Goal: Task Accomplishment & Management: Use online tool/utility

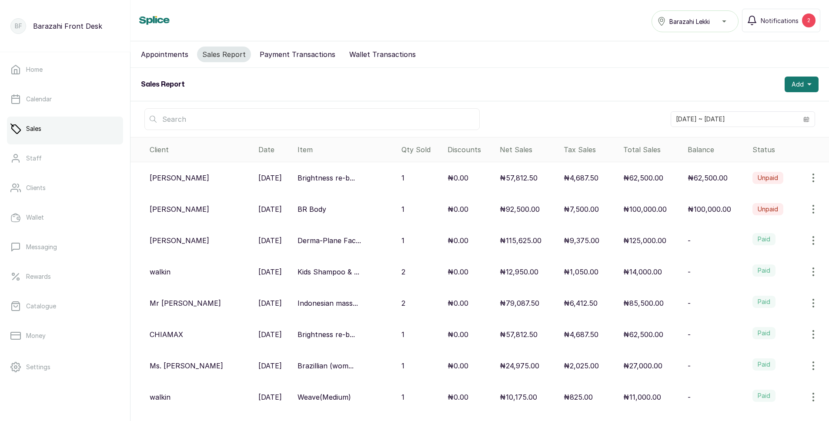
click at [645, 243] on p "₦125,000.00" at bounding box center [645, 240] width 43 height 10
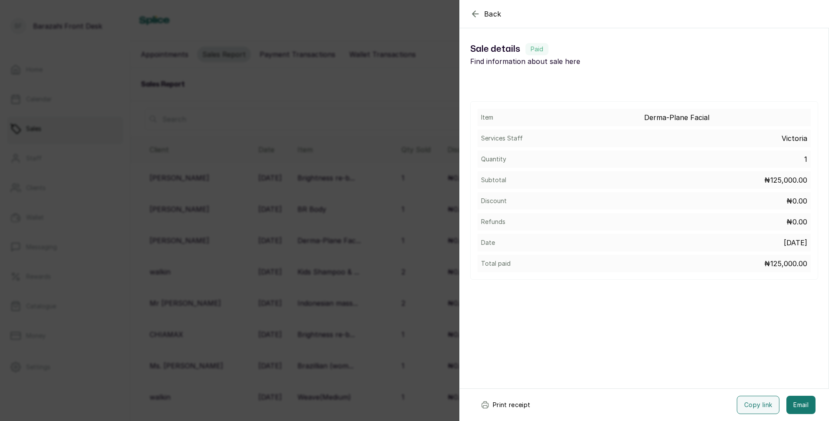
click at [502, 406] on button "Print receipt" at bounding box center [506, 405] width 64 height 18
click at [414, 318] on div "Back Sale details Sale details Paid Find information about sale here Item Derma…" at bounding box center [414, 210] width 829 height 421
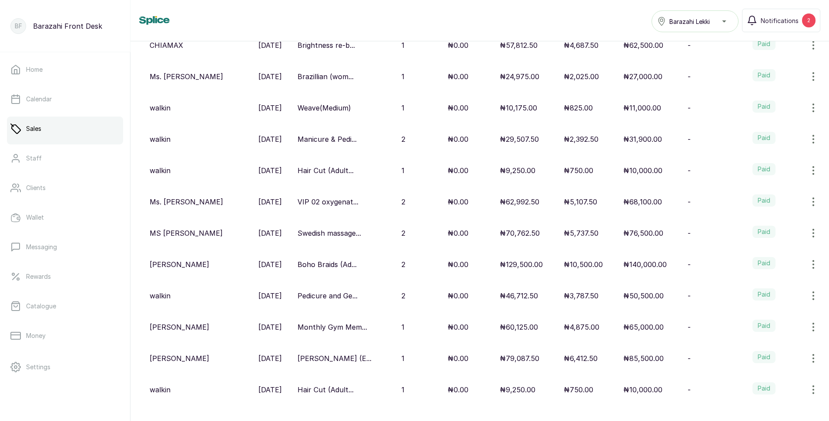
scroll to position [305, 0]
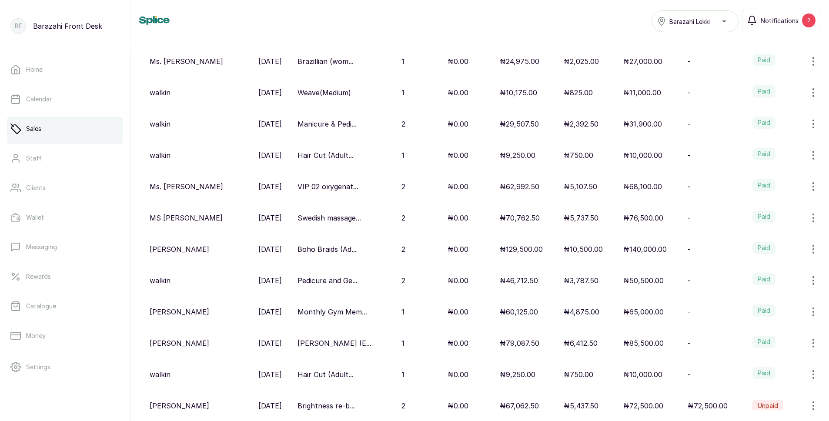
click at [644, 250] on p "₦140,000.00" at bounding box center [646, 249] width 44 height 10
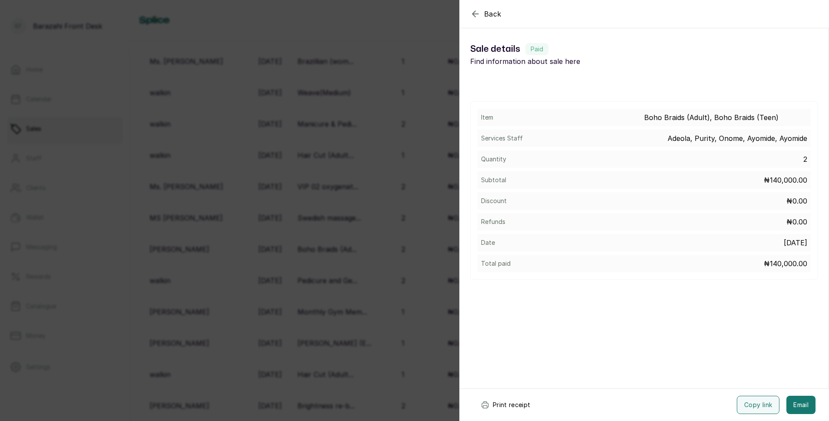
click at [505, 404] on button "Print receipt" at bounding box center [506, 405] width 64 height 18
click at [475, 13] on icon "button" at bounding box center [475, 14] width 10 height 10
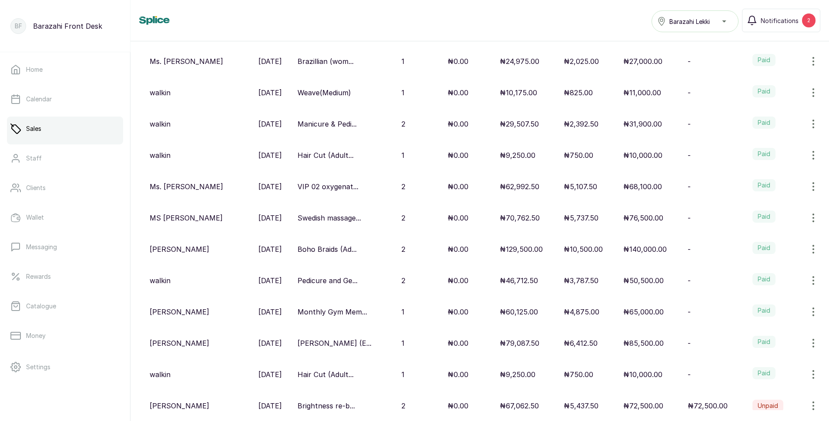
scroll to position [55, 0]
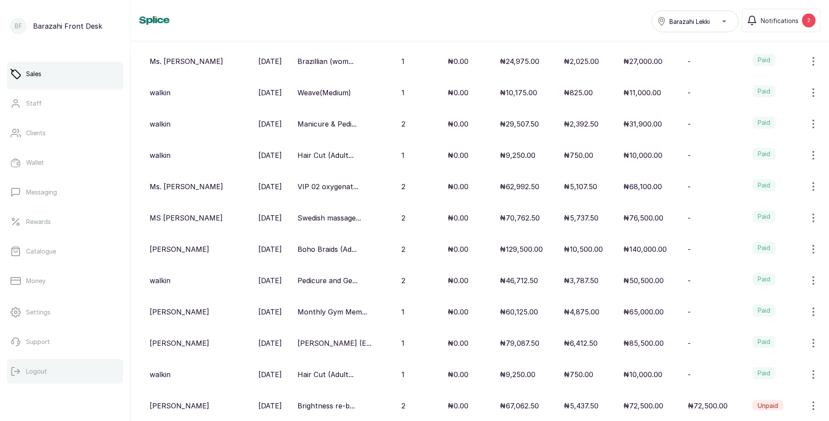
click at [39, 371] on p "Logout" at bounding box center [36, 371] width 21 height 9
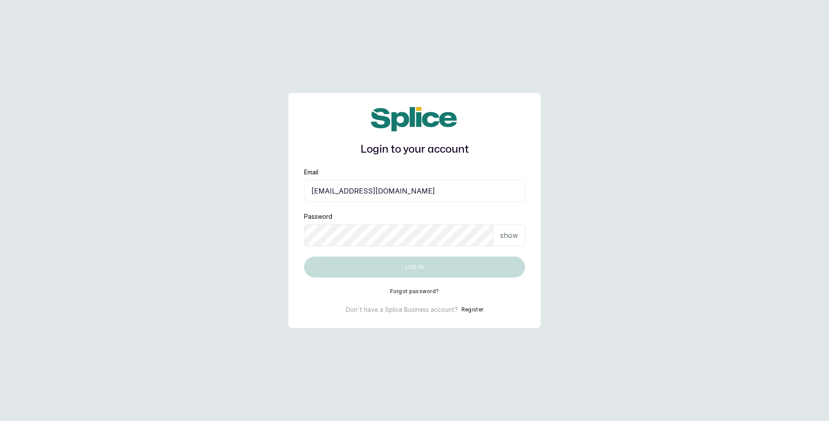
click at [399, 189] on input "[EMAIL_ADDRESS][DOMAIN_NAME]" at bounding box center [414, 191] width 221 height 22
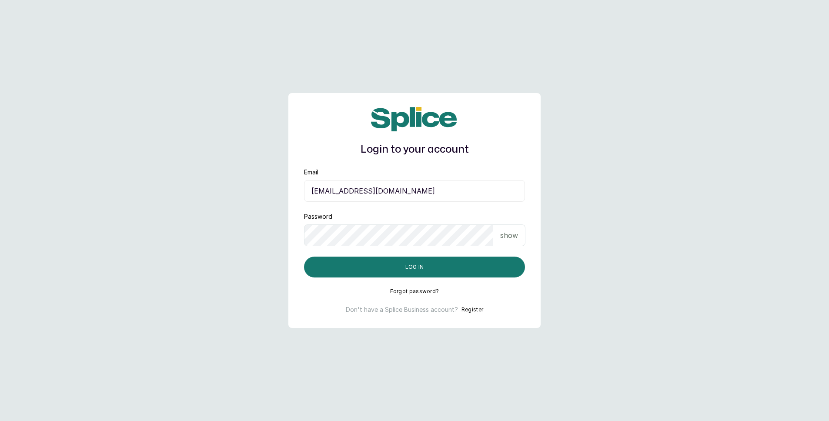
click at [439, 189] on input "[EMAIL_ADDRESS][DOMAIN_NAME]" at bounding box center [414, 191] width 221 height 22
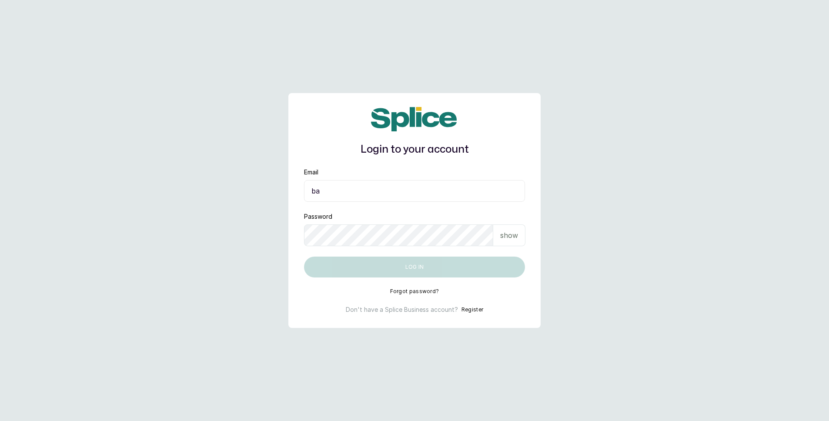
type input "b"
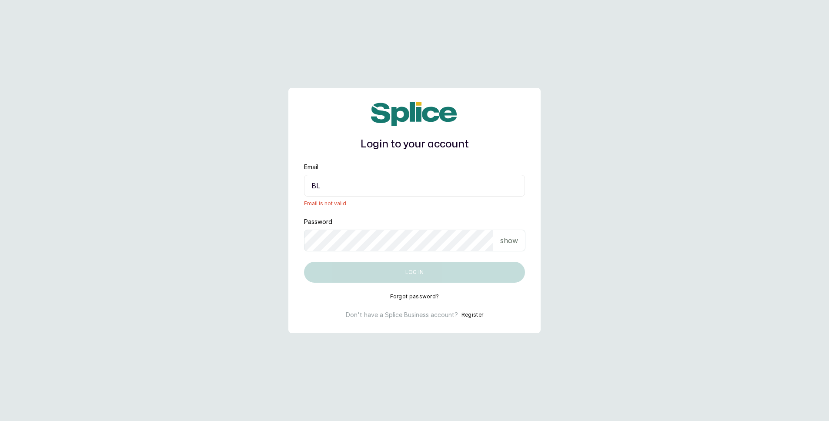
type input "B"
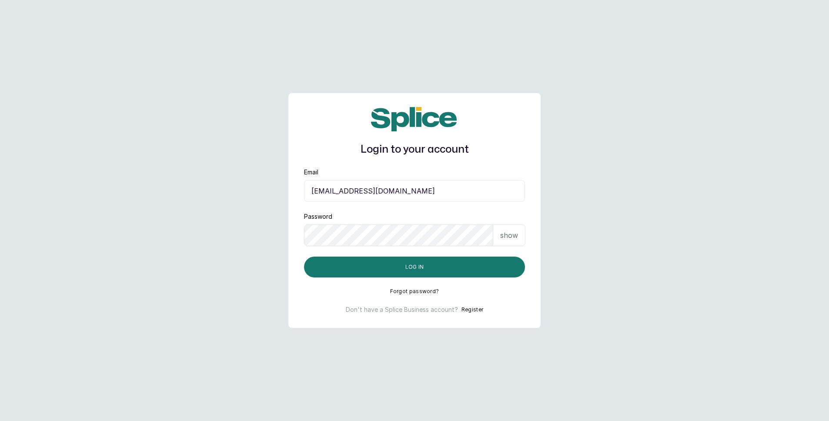
type input "blessap002@gmail.com"
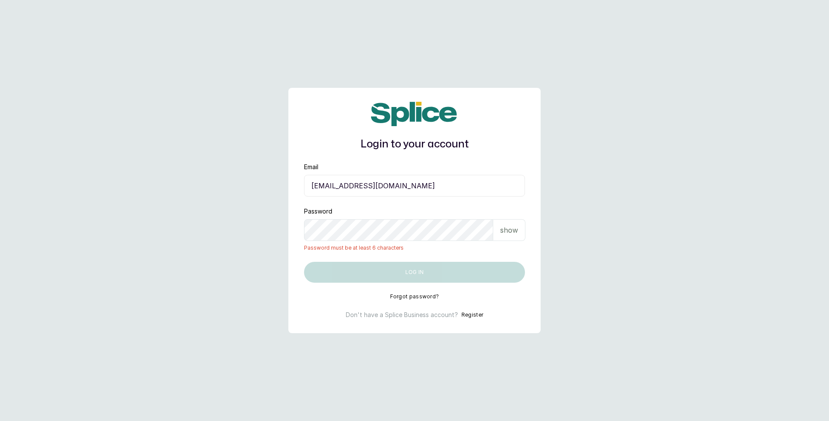
click at [516, 232] on p "show" at bounding box center [509, 230] width 18 height 10
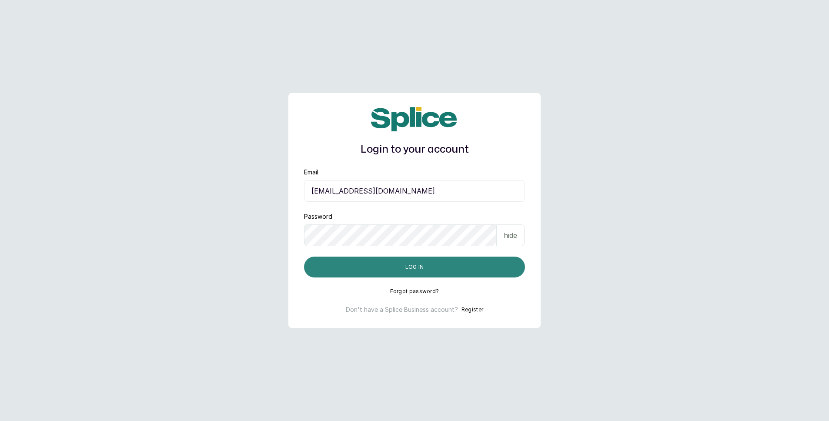
click at [484, 263] on button "Log in" at bounding box center [414, 267] width 221 height 21
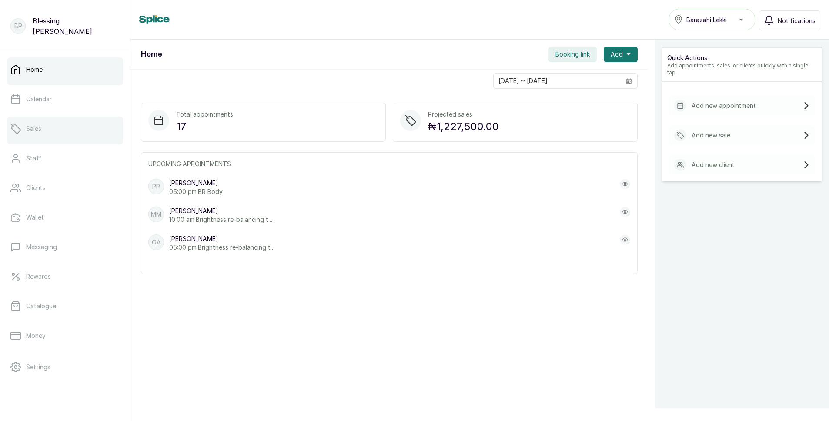
click at [45, 127] on link "Sales" at bounding box center [65, 129] width 116 height 24
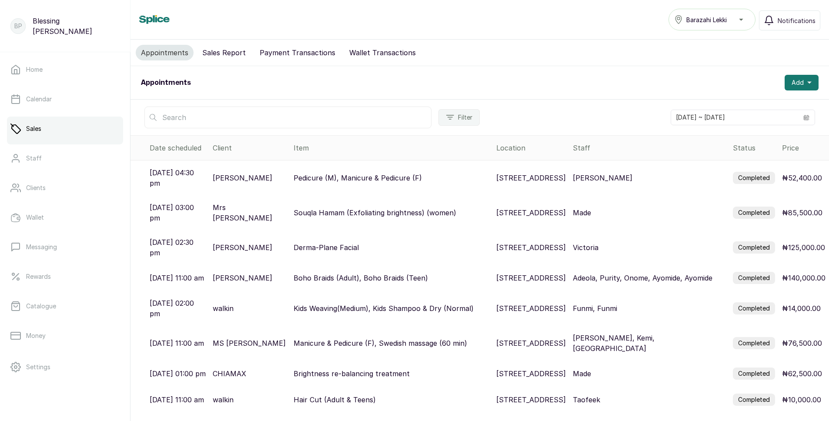
click at [508, 173] on p "16 Fola Osibo Road, Lekki, Nigeria" at bounding box center [532, 178] width 70 height 10
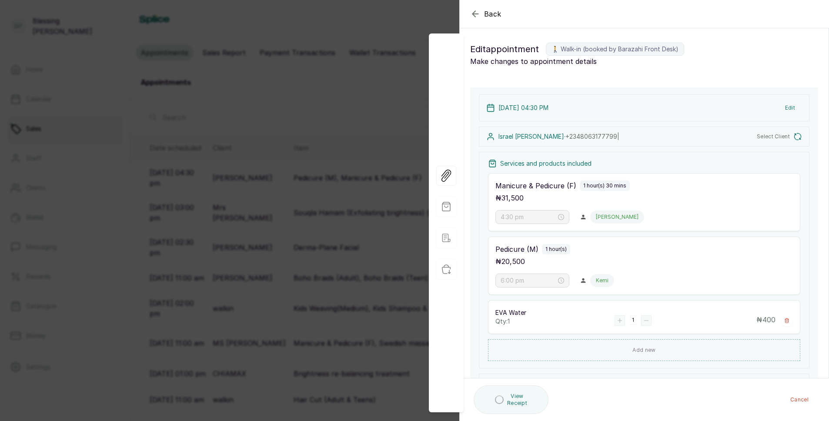
click at [501, 400] on div "button" at bounding box center [499, 400] width 9 height 9
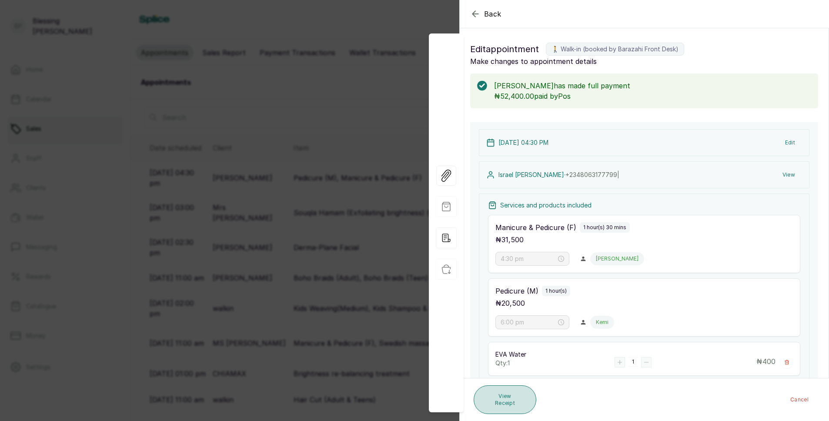
click at [479, 401] on button "View Receipt" at bounding box center [505, 400] width 63 height 29
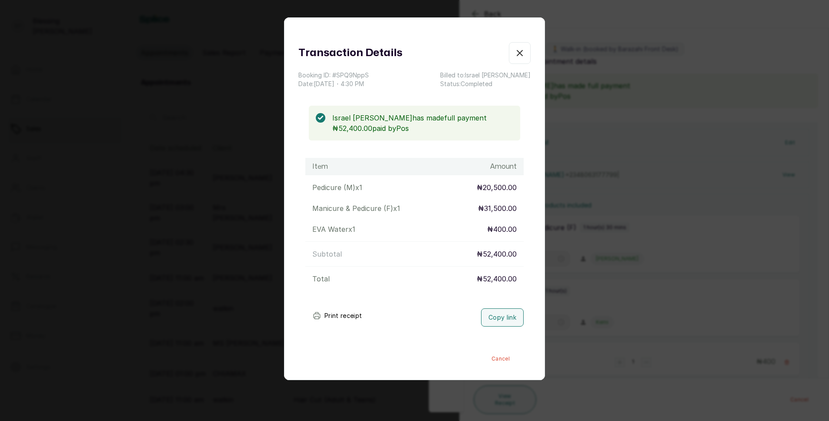
click at [360, 314] on button "Print receipt" at bounding box center [338, 315] width 64 height 17
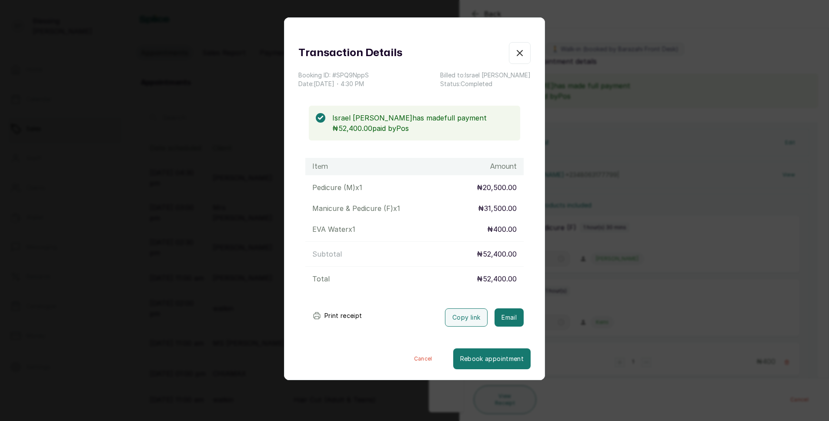
click at [516, 52] on icon "button" at bounding box center [520, 53] width 10 height 10
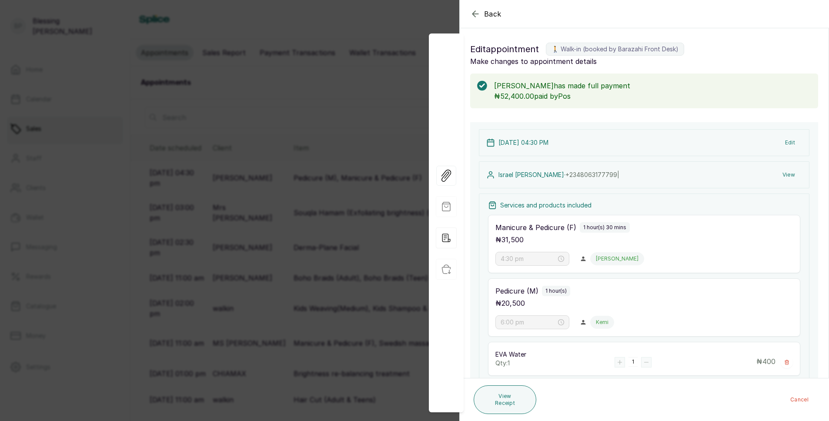
click at [472, 13] on icon "button" at bounding box center [475, 14] width 10 height 10
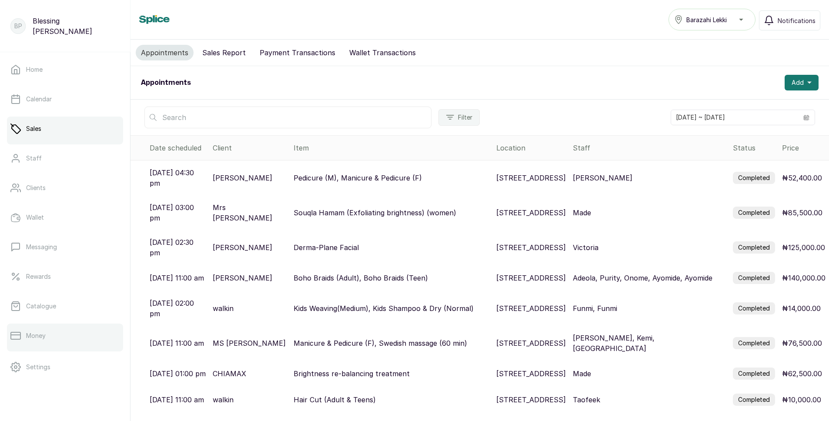
click at [71, 341] on link "Money" at bounding box center [65, 336] width 116 height 24
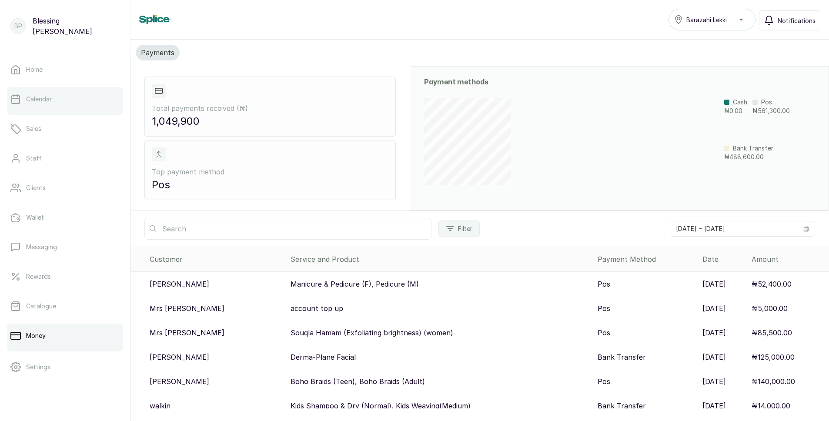
click at [51, 106] on link "Calendar" at bounding box center [65, 99] width 116 height 24
